Goal: Check status

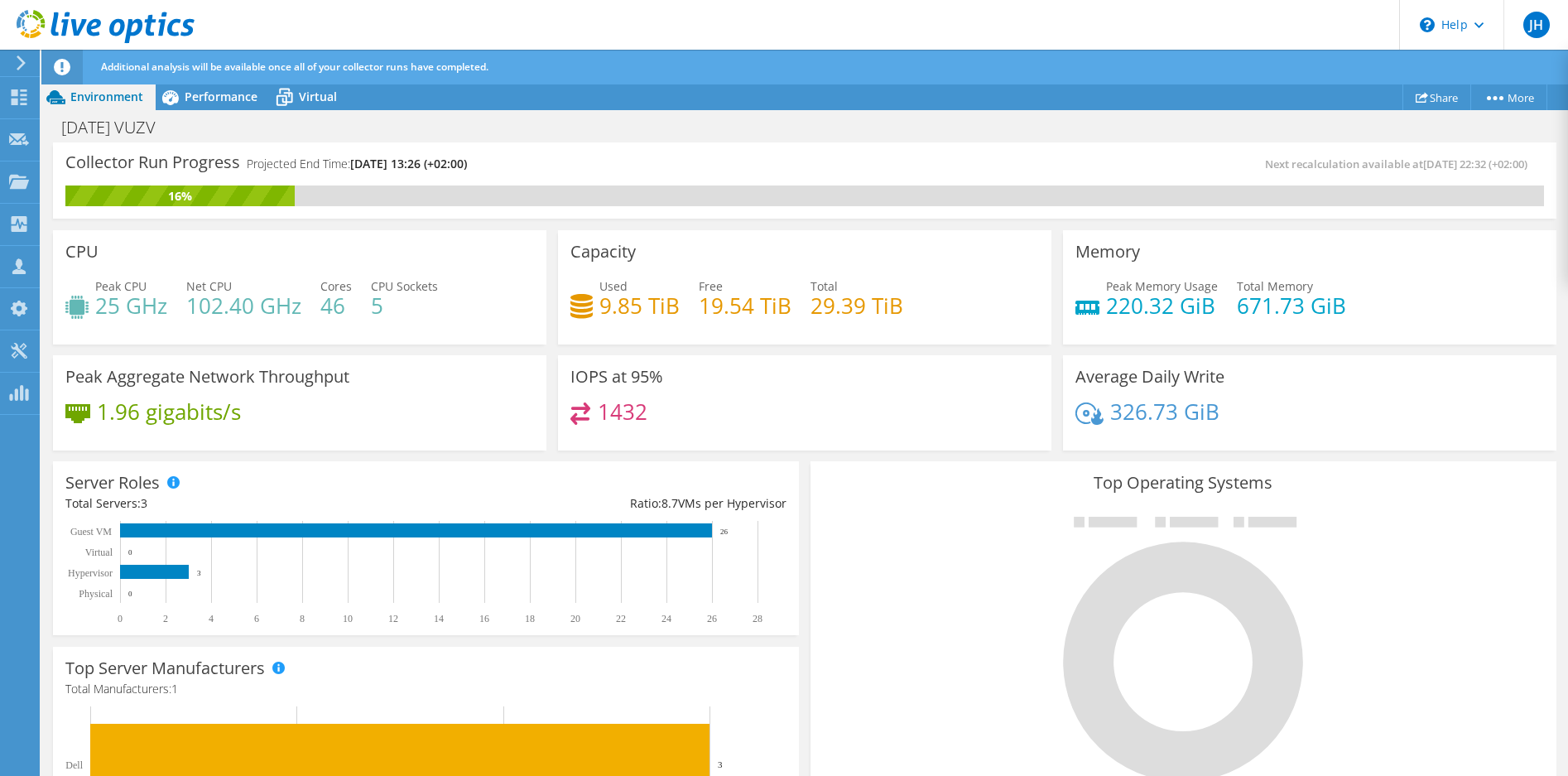
click at [1345, 219] on div "Collector Run Progress Projected End Time: [DATE] 13:26 (+02:00) Next recalcula…" at bounding box center [805, 183] width 1516 height 82
click at [210, 96] on span "Performance" at bounding box center [220, 96] width 73 height 16
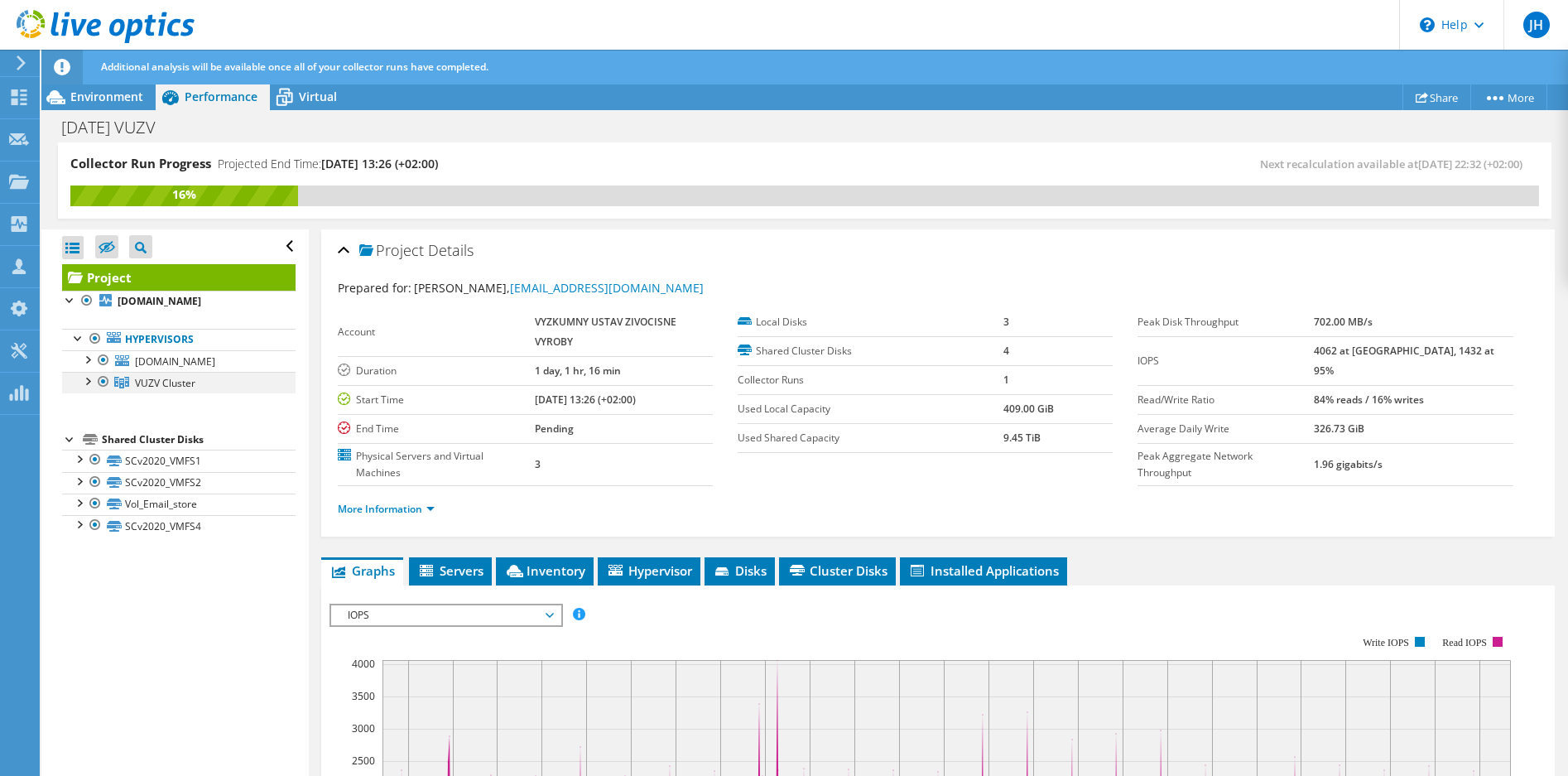
click at [85, 381] on div at bounding box center [86, 379] width 16 height 16
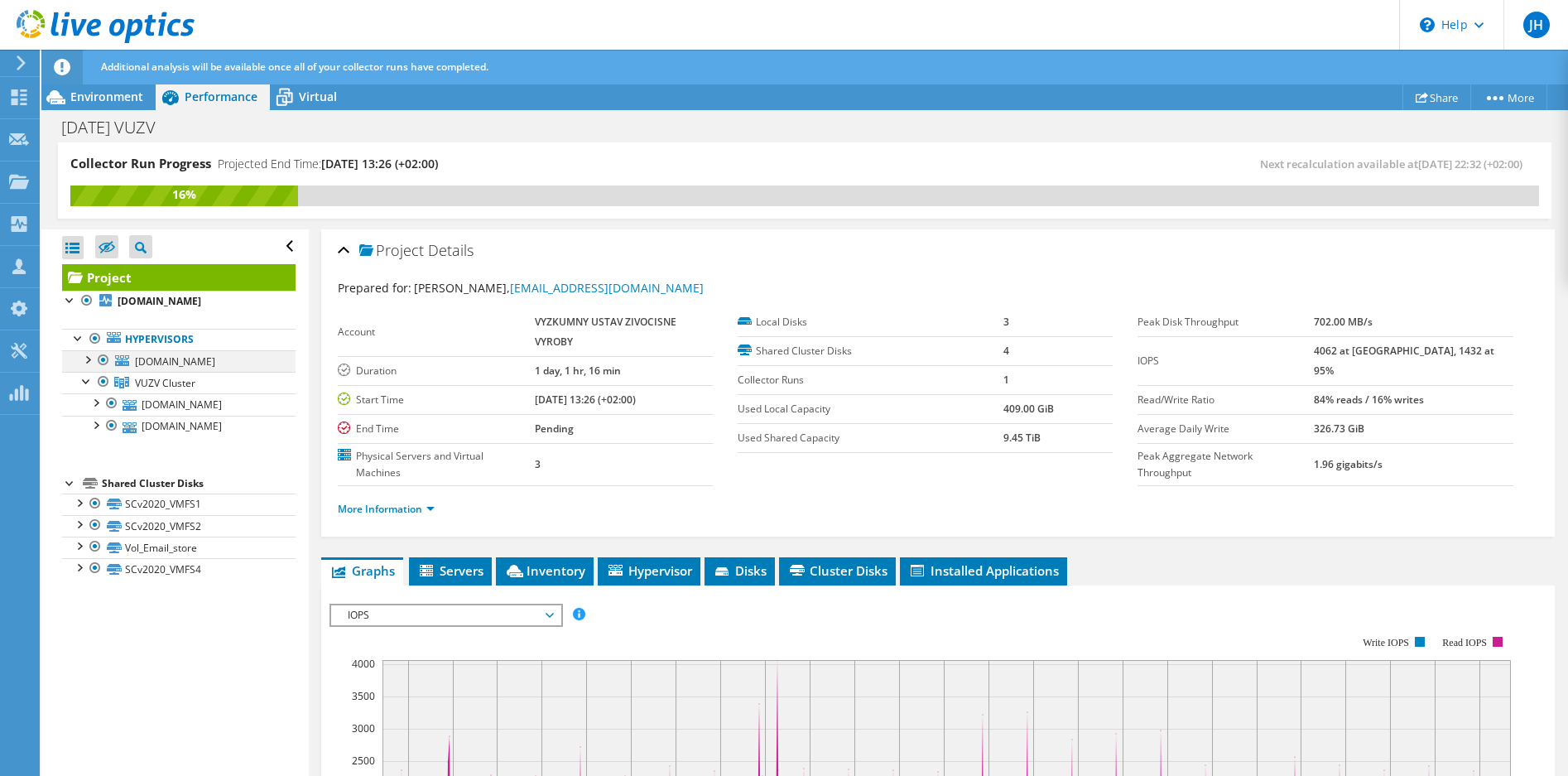
click at [92, 355] on div at bounding box center [86, 358] width 16 height 16
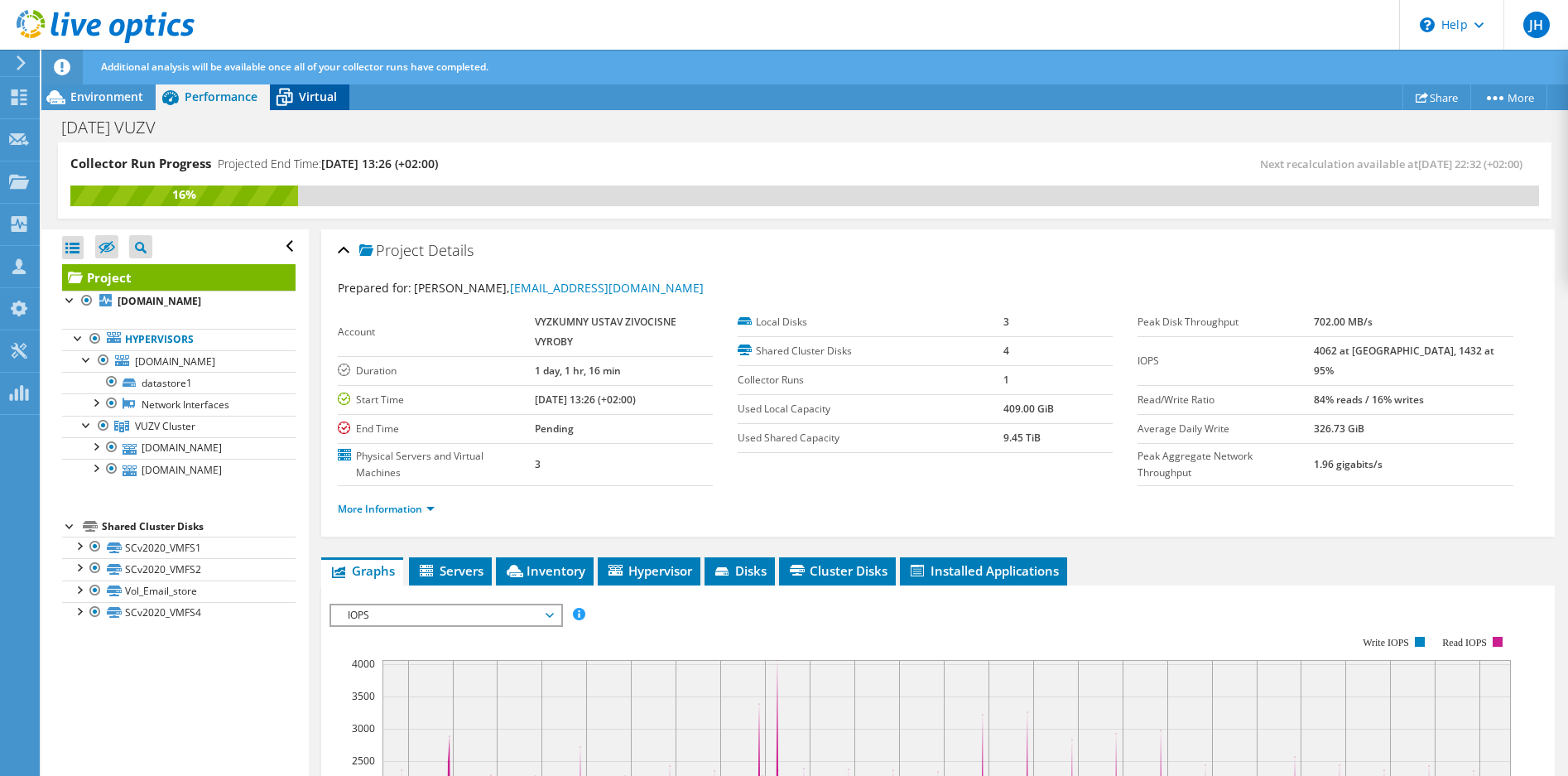
click at [310, 103] on span "Virtual" at bounding box center [317, 96] width 38 height 16
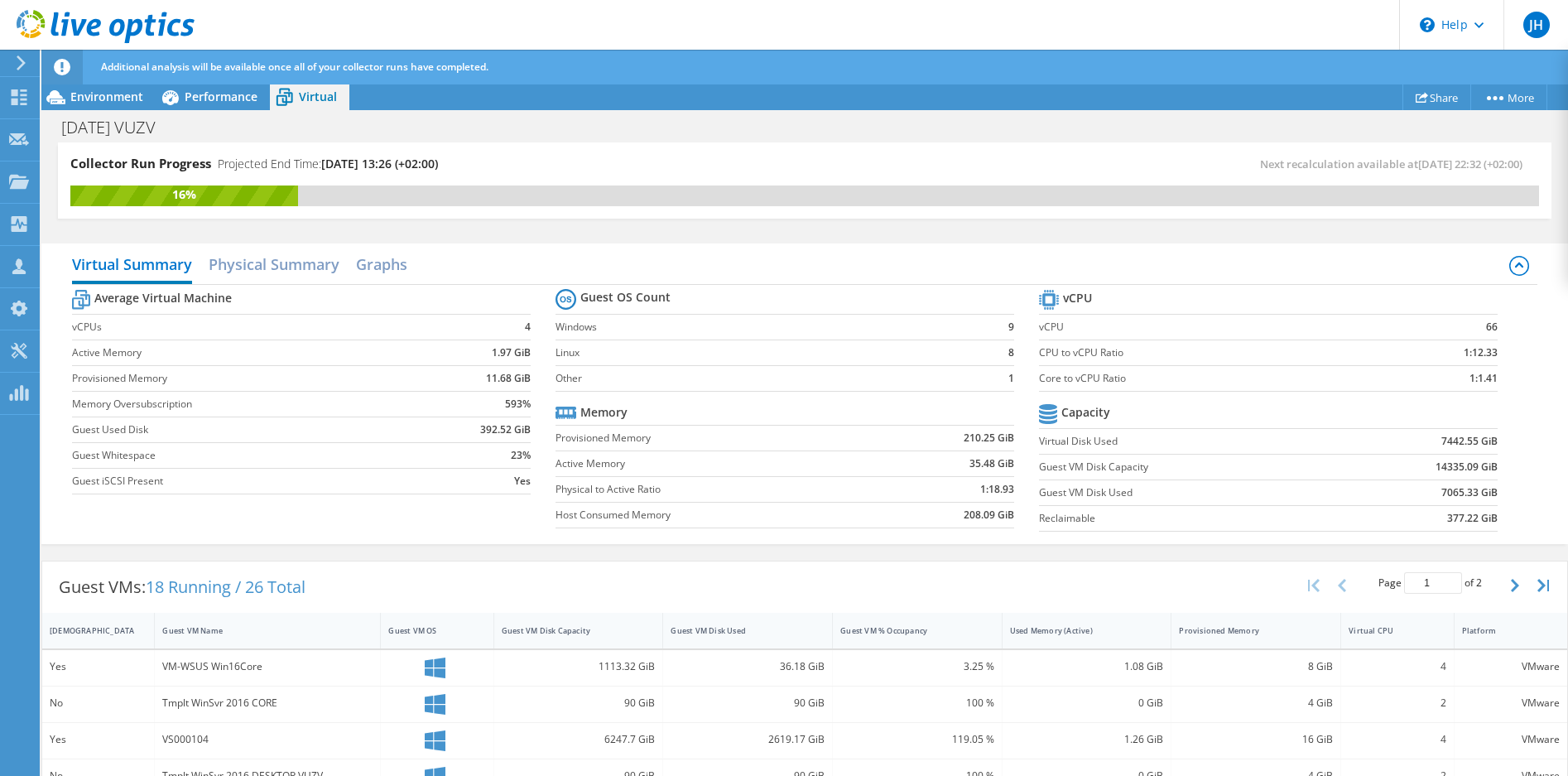
scroll to position [506, 0]
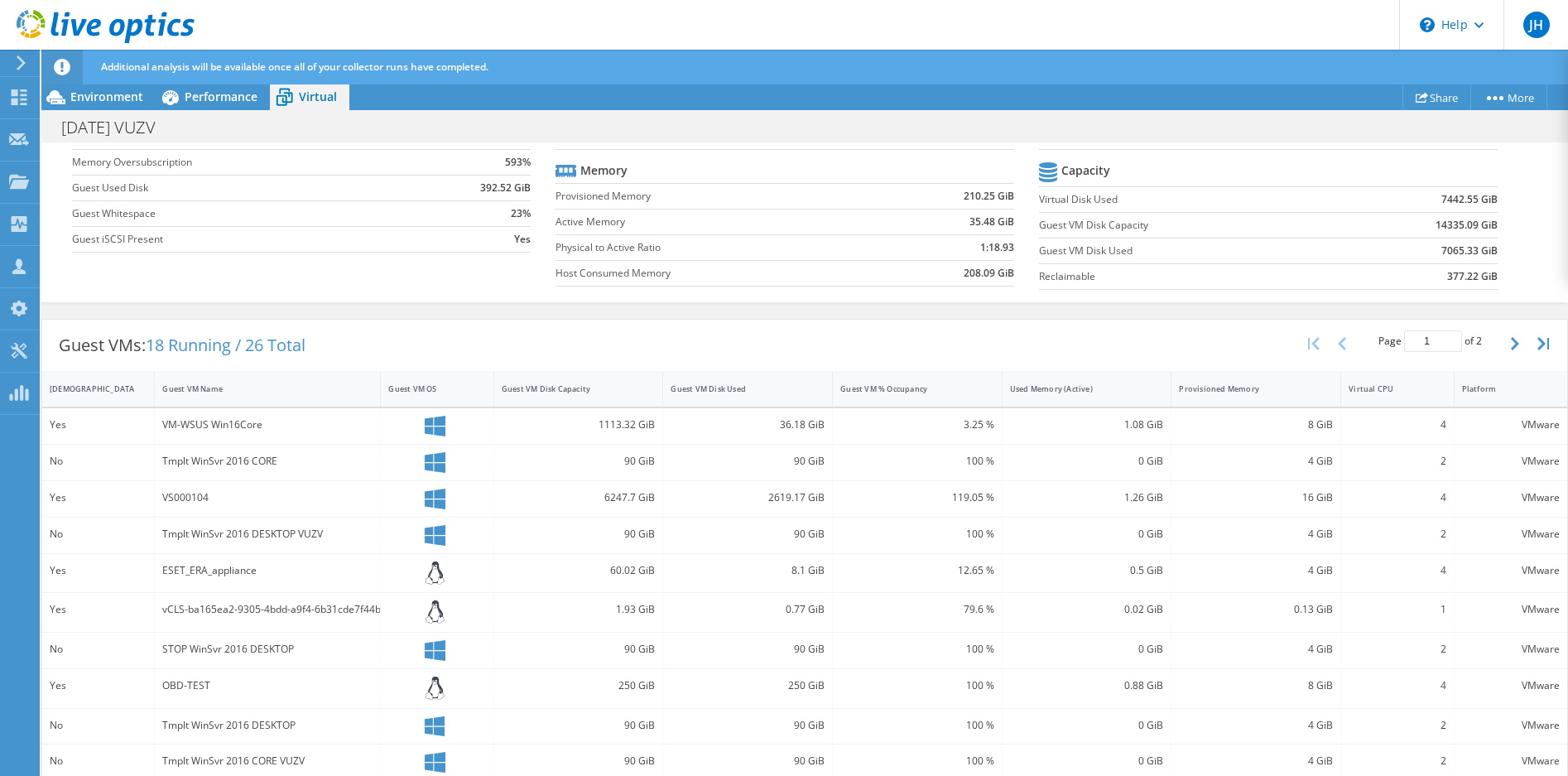
scroll to position [436, 0]
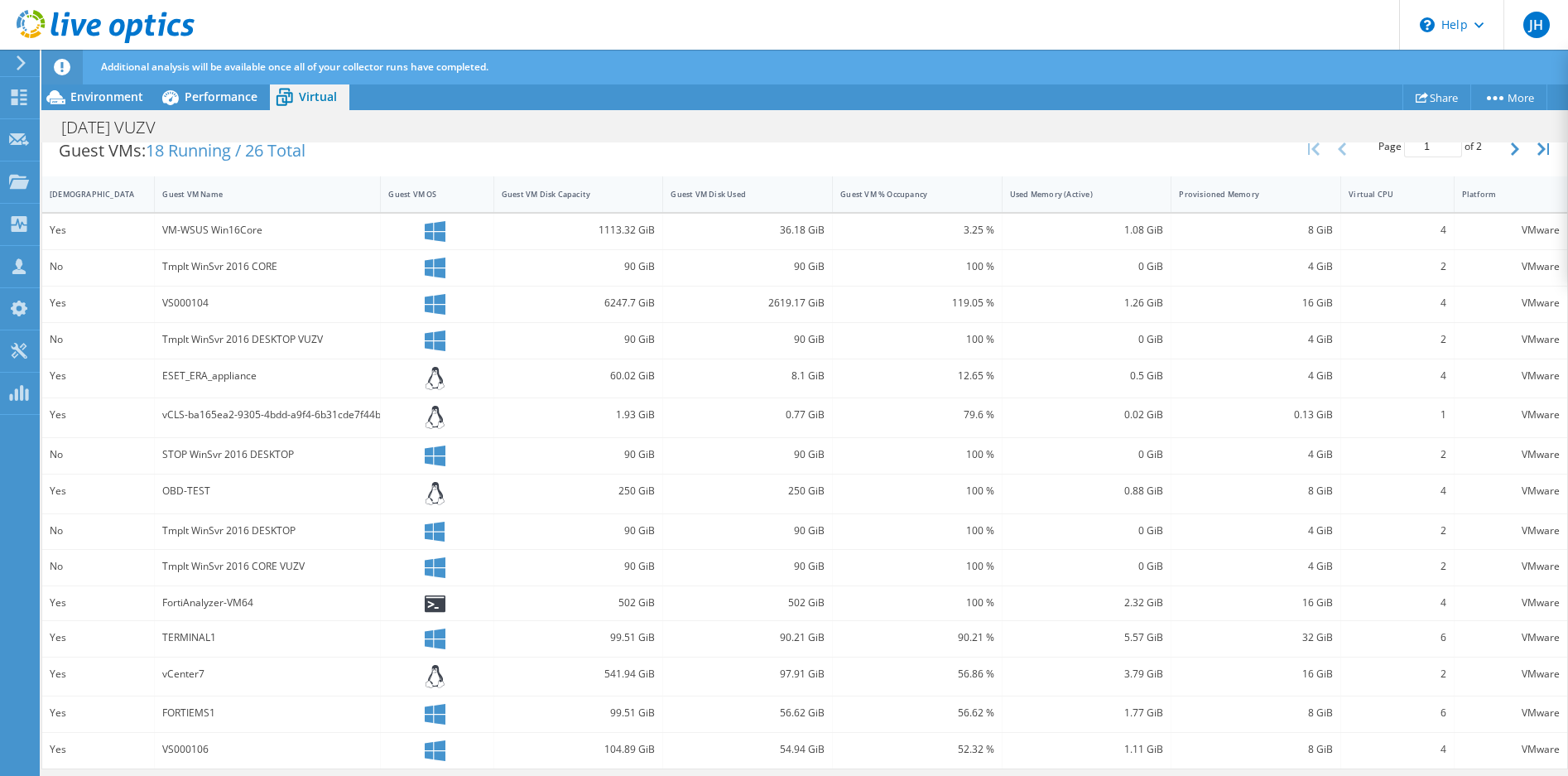
click at [441, 156] on div "Guest VMs: 18 Running / 26 Total Page 1 of 2 5 rows 10 rows 20 rows 25 rows 50 …" at bounding box center [805, 150] width 1525 height 51
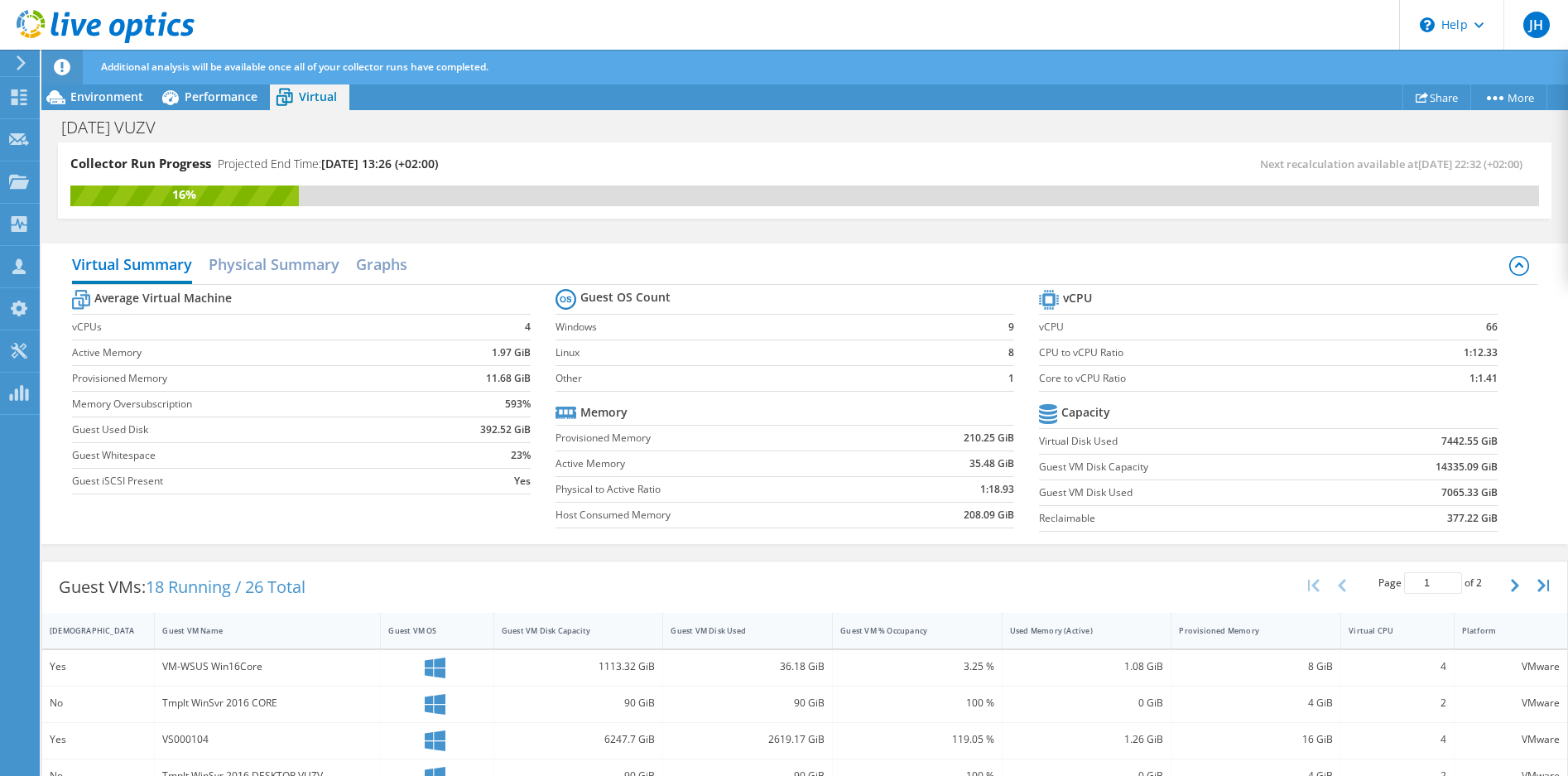
scroll to position [9, 0]
click at [207, 96] on span "Performance" at bounding box center [220, 96] width 73 height 16
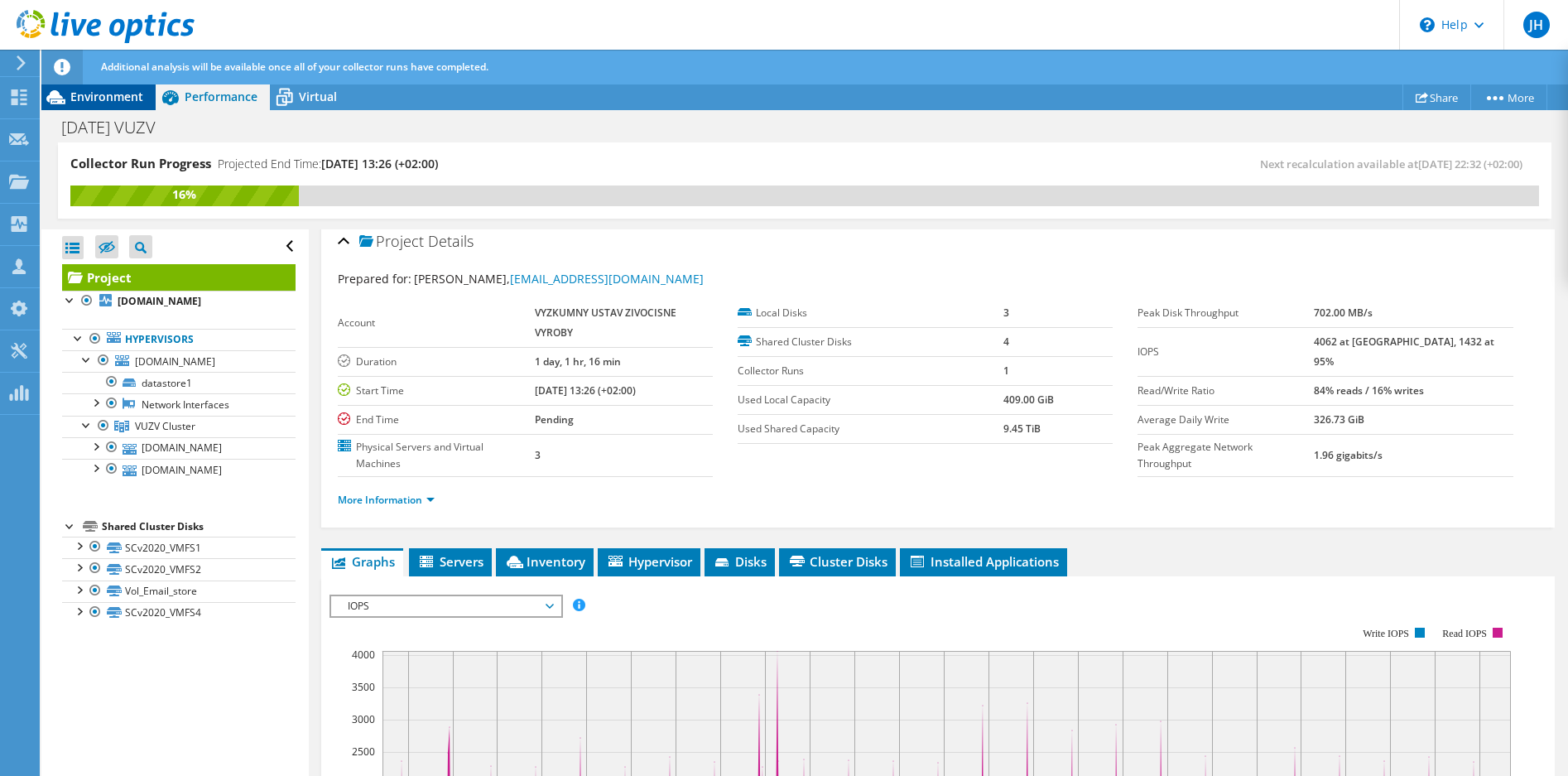
click at [74, 88] on span "Environment" at bounding box center [107, 96] width 73 height 16
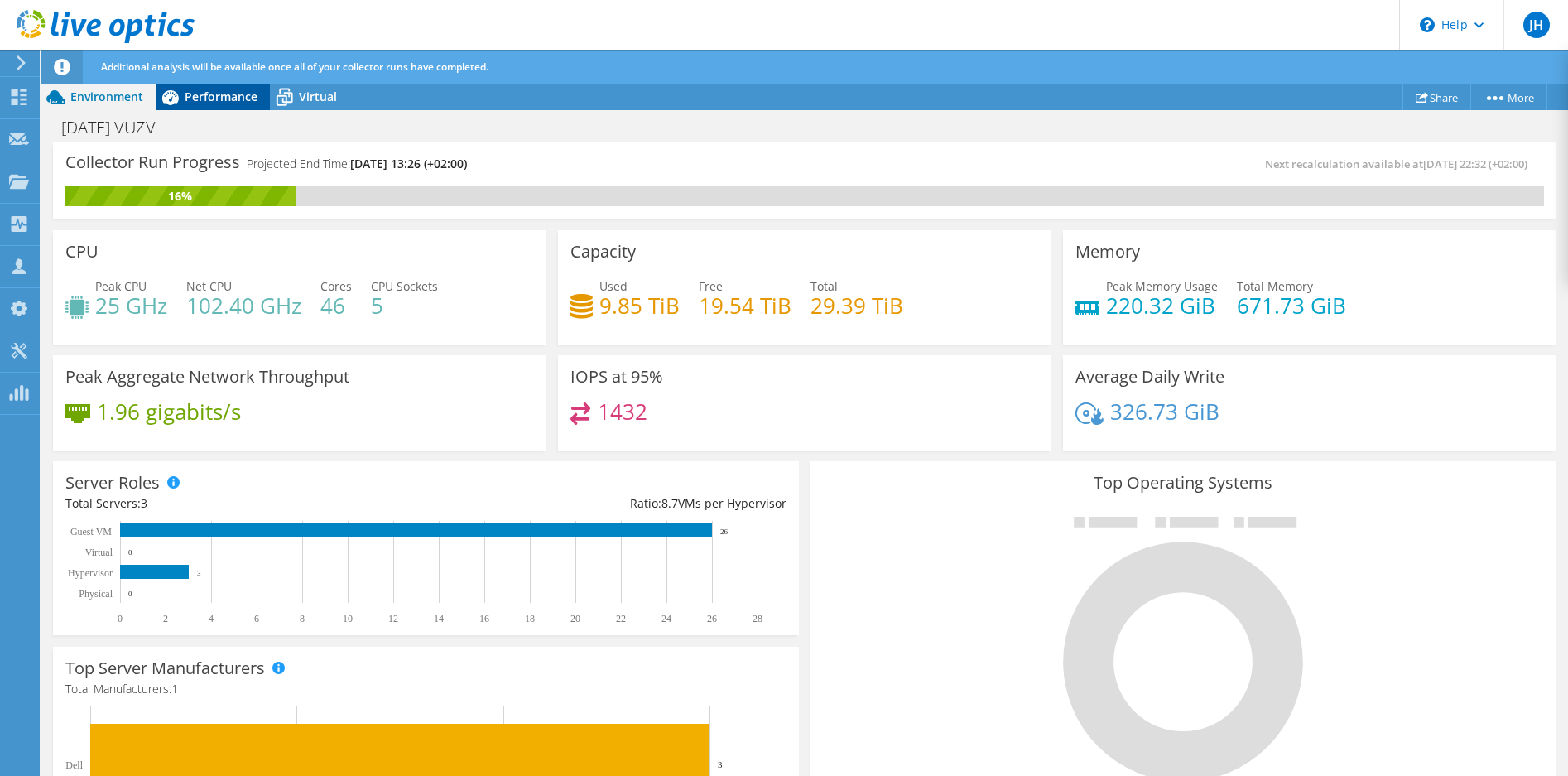
click at [195, 97] on span "Performance" at bounding box center [220, 96] width 73 height 16
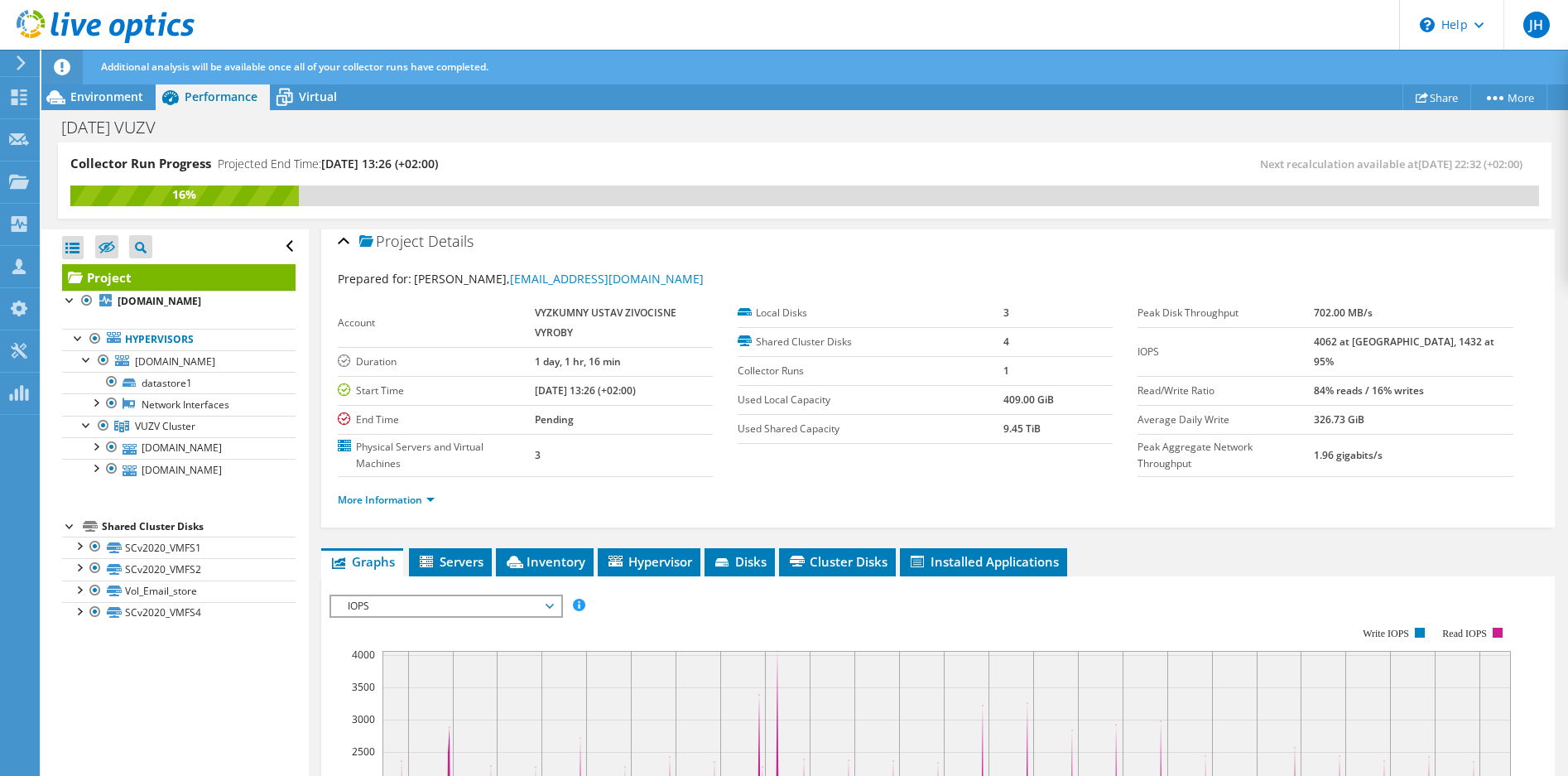
scroll to position [258, 0]
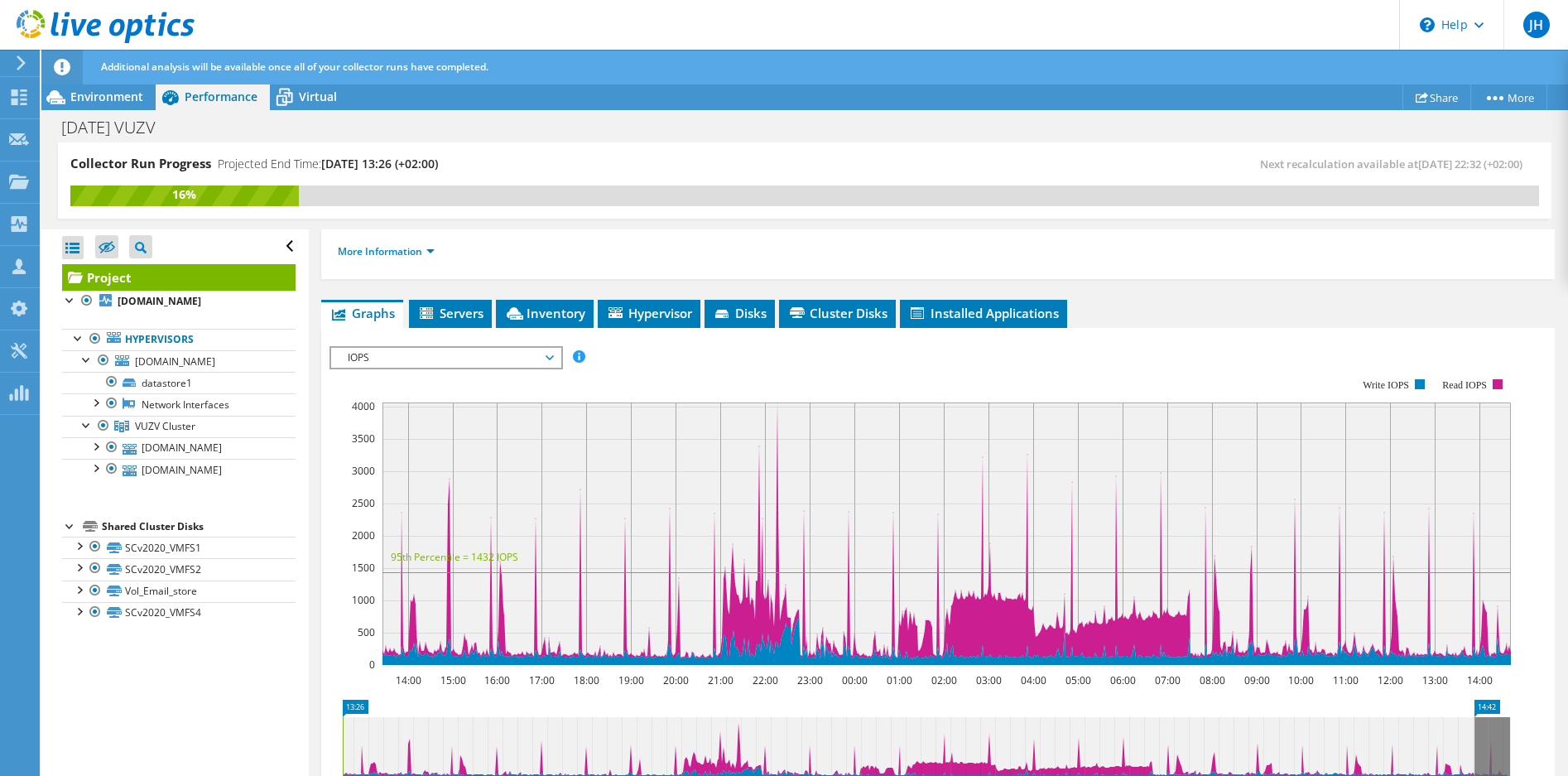
click at [493, 359] on span "IOPS" at bounding box center [445, 358] width 212 height 19
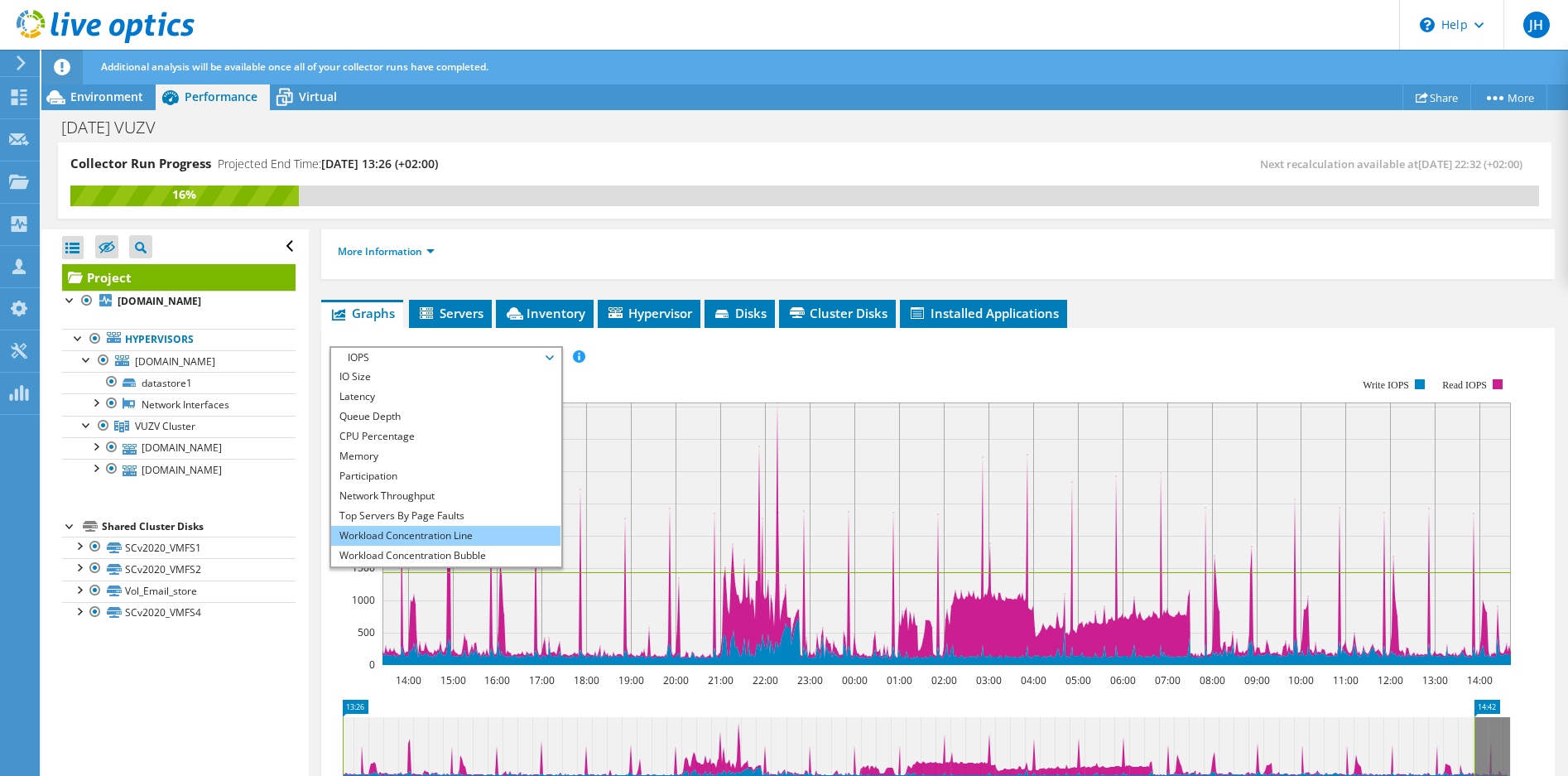
scroll to position [59, 0]
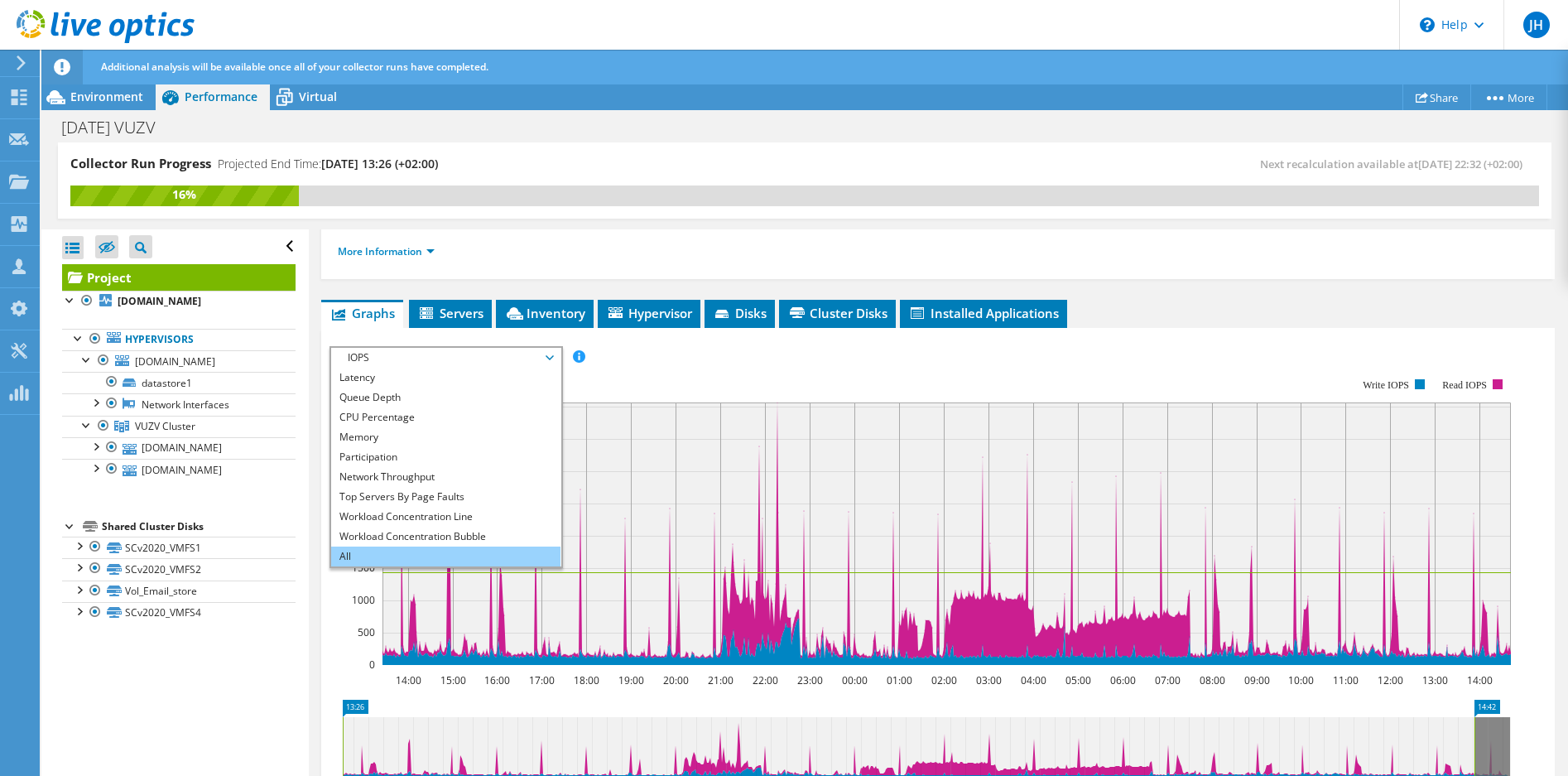
click at [454, 555] on li "All" at bounding box center [446, 557] width 230 height 19
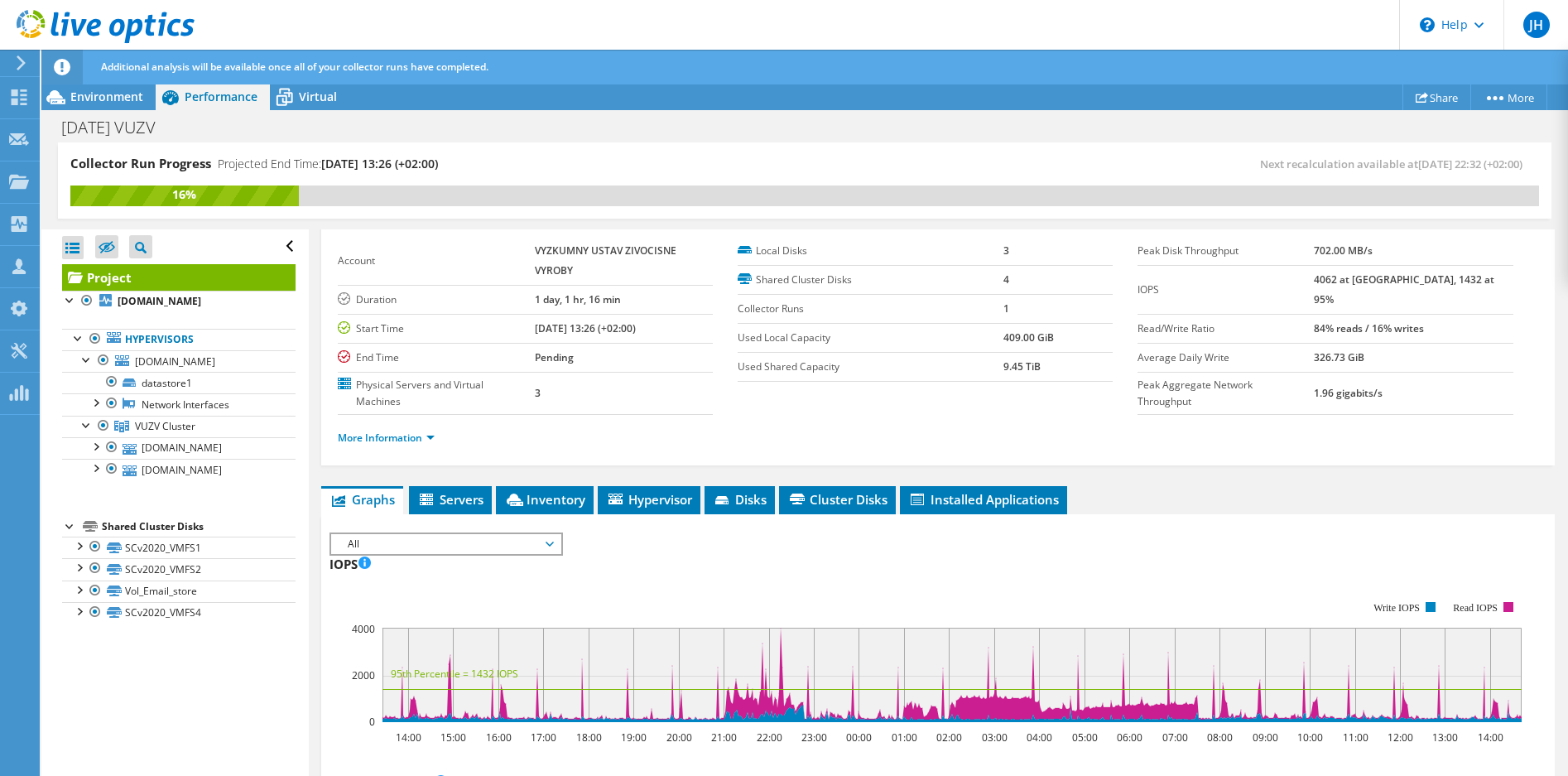
scroll to position [0, 0]
